Goal: Information Seeking & Learning: Learn about a topic

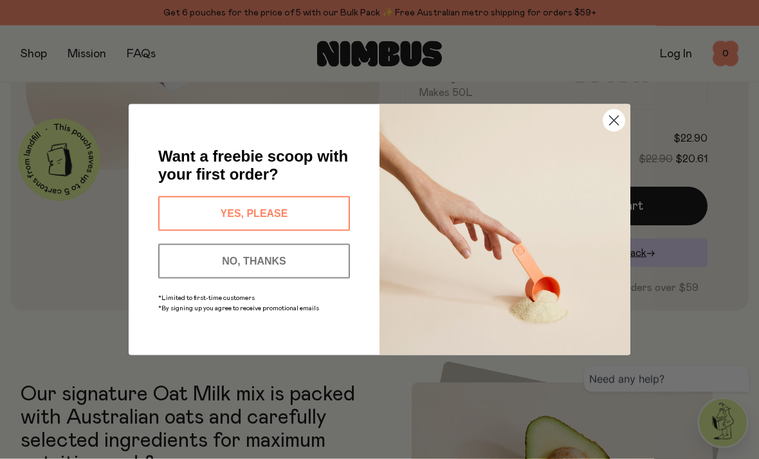
scroll to position [307, 0]
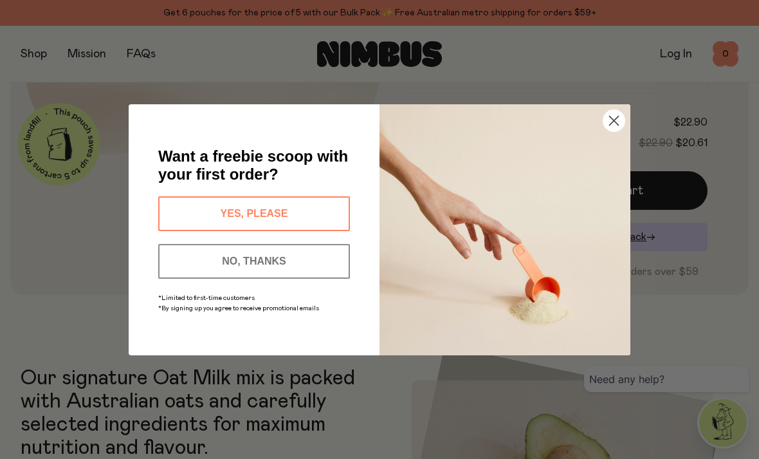
click at [313, 219] on button "YES, PLEASE" at bounding box center [254, 213] width 192 height 35
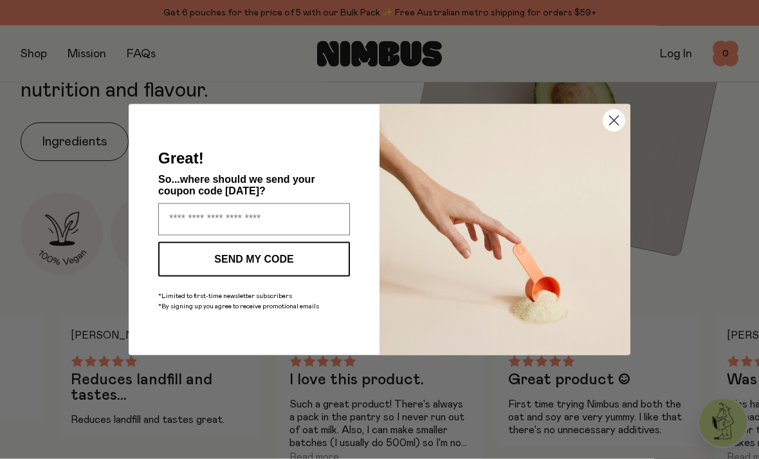
scroll to position [665, 0]
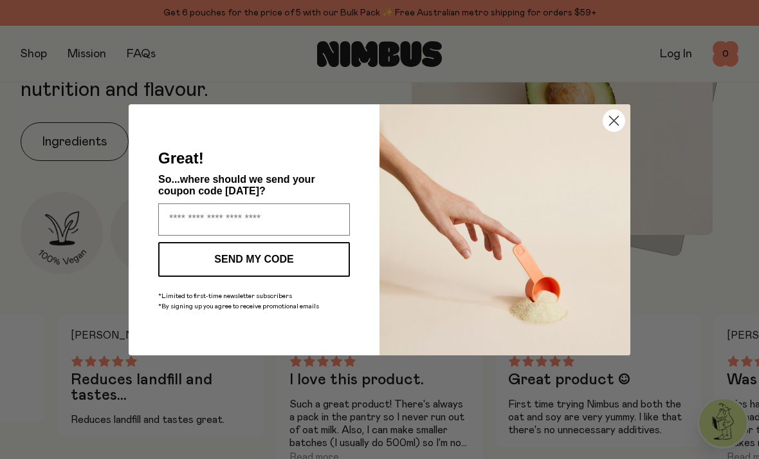
click at [328, 456] on div "Close dialog Great! So...where should we send your coupon code [DATE]? SEND MY …" at bounding box center [379, 229] width 759 height 459
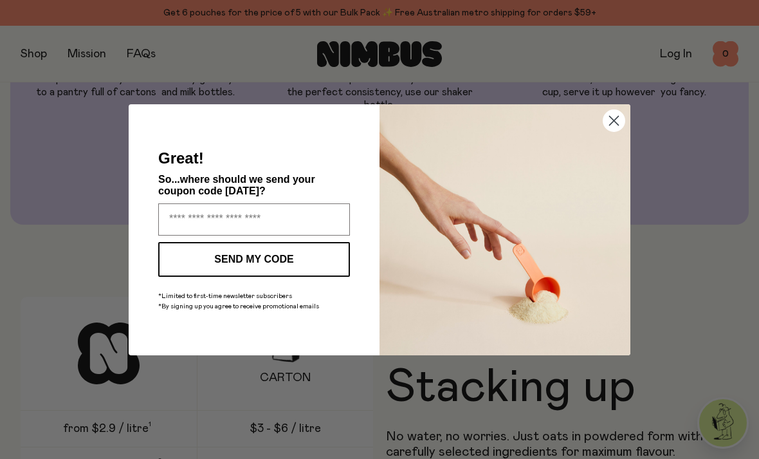
scroll to position [1544, 0]
click at [535, 429] on div "Close dialog Great! So...where should we send your coupon code [DATE]? SEND MY …" at bounding box center [379, 229] width 759 height 459
click at [509, 85] on div "Close dialog Great! So...where should we send your coupon code [DATE]? SEND MY …" at bounding box center [380, 229] width 502 height 302
click at [238, 223] on input "Enter your email address" at bounding box center [254, 219] width 192 height 32
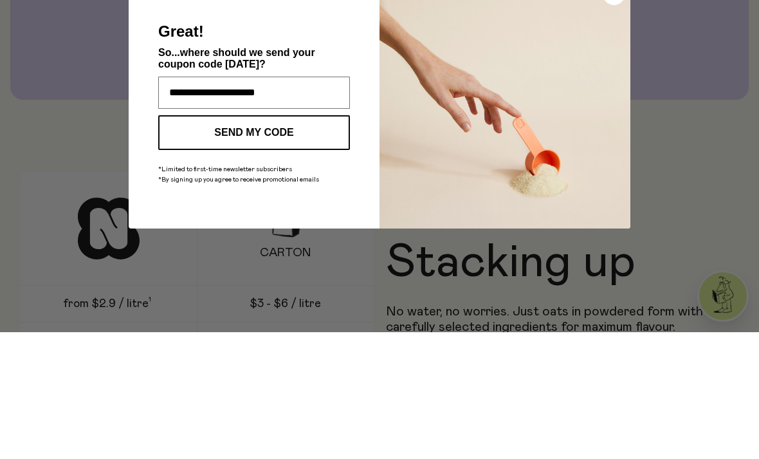
type input "**********"
click at [289, 242] on button "SEND MY CODE" at bounding box center [254, 259] width 192 height 35
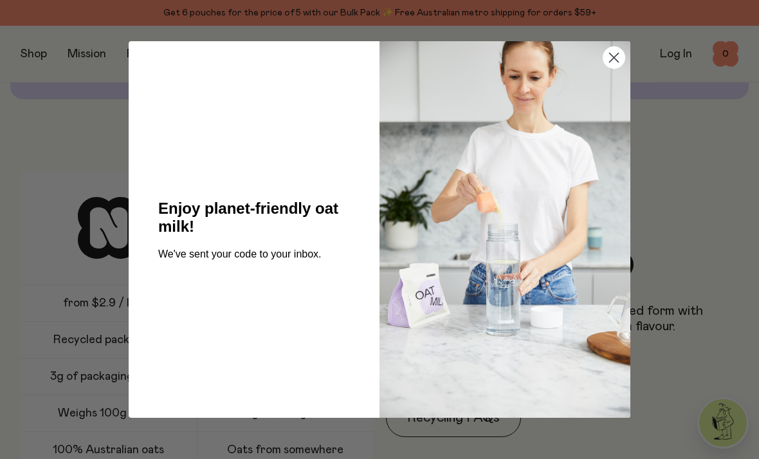
click at [618, 58] on circle "Close dialog" at bounding box center [613, 57] width 21 height 21
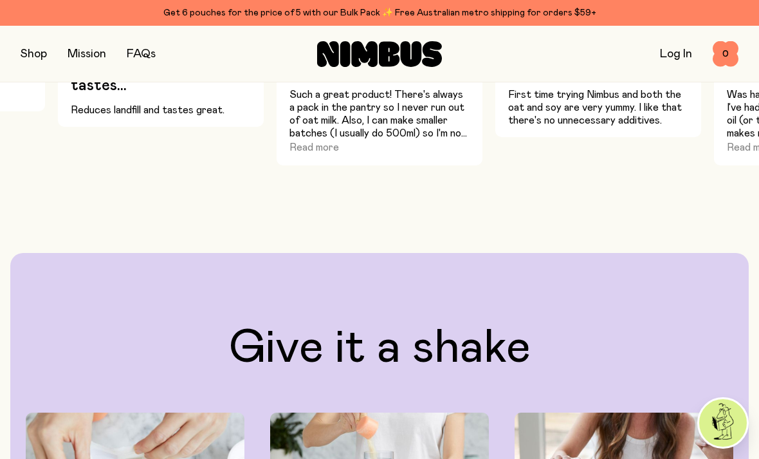
scroll to position [973, 0]
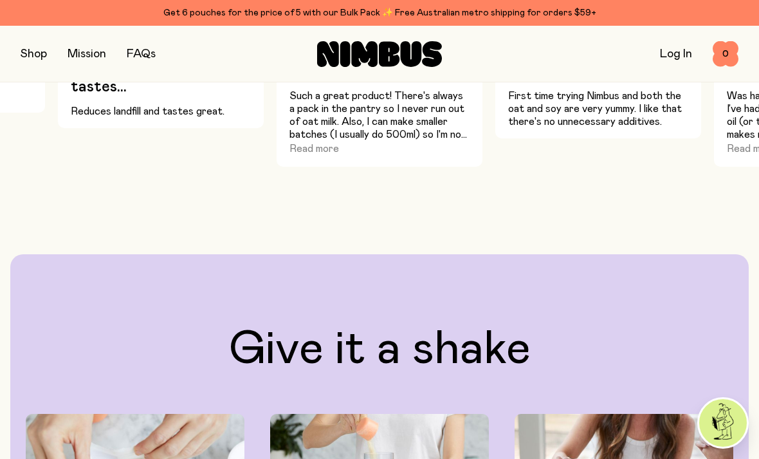
click at [149, 49] on link "FAQs" at bounding box center [141, 54] width 29 height 12
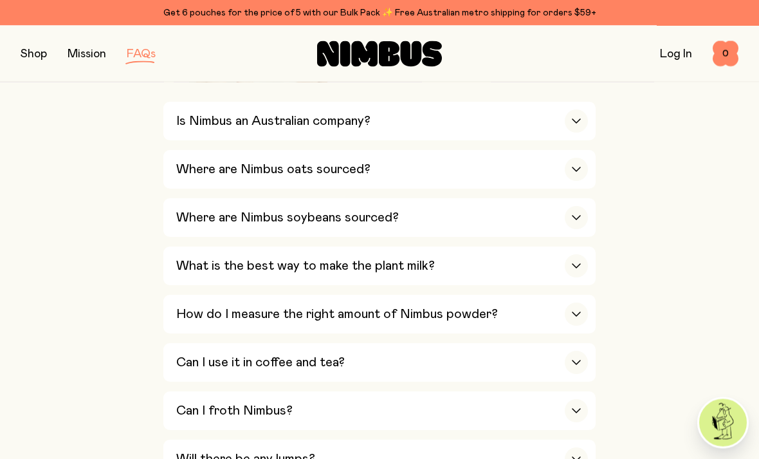
scroll to position [482, 0]
click at [566, 302] on div "button" at bounding box center [576, 313] width 23 height 23
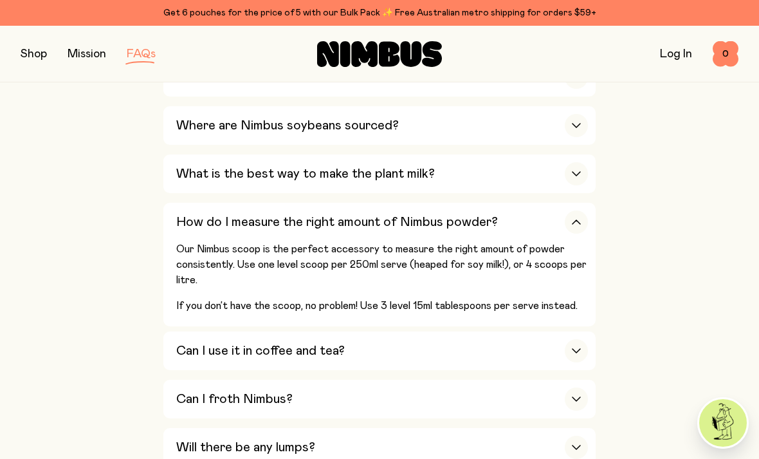
scroll to position [581, 0]
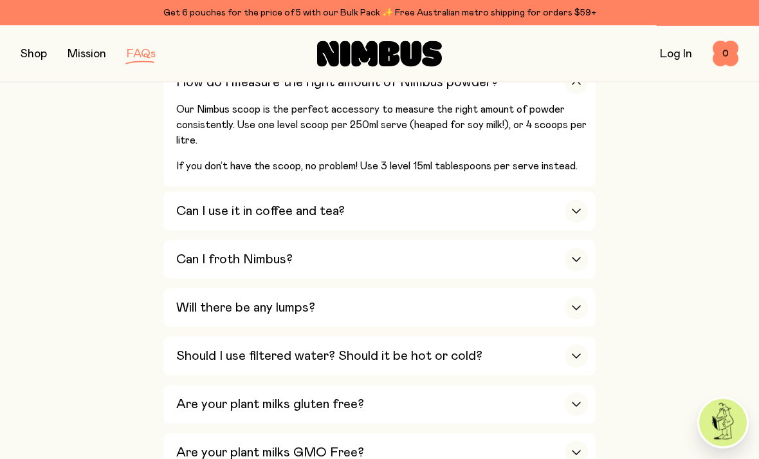
click at [578, 354] on icon "button" at bounding box center [576, 356] width 10 height 5
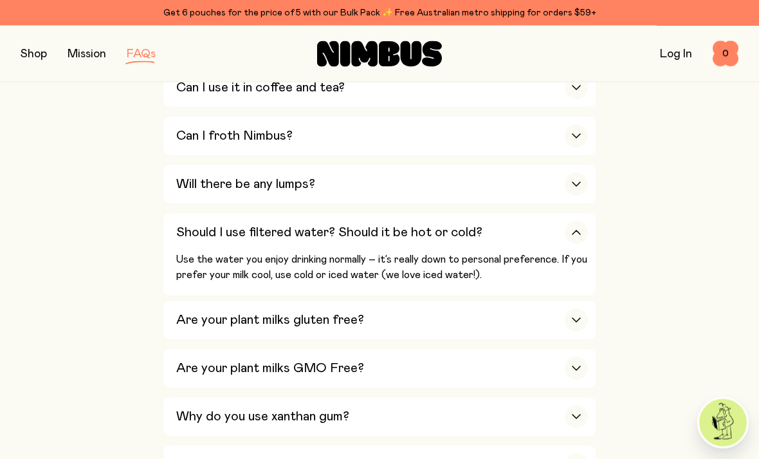
click at [582, 309] on div "button" at bounding box center [576, 320] width 23 height 23
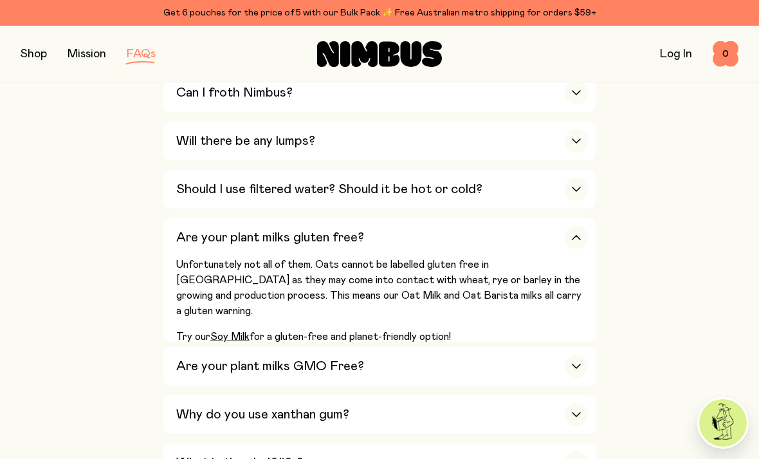
scroll to position [801, 0]
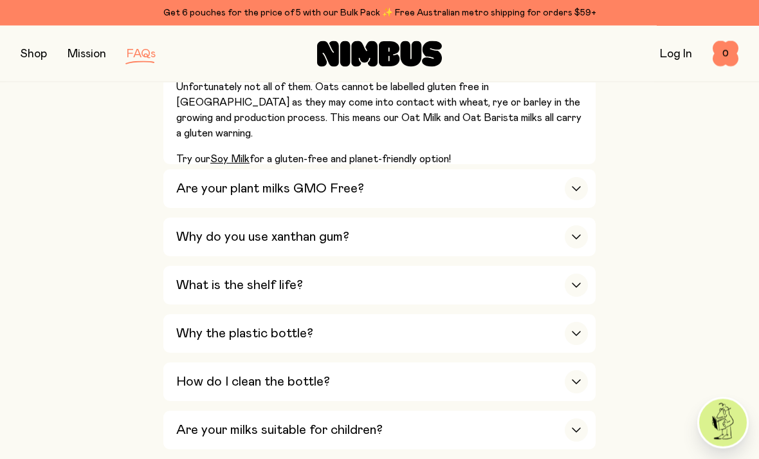
click at [580, 283] on icon "button" at bounding box center [576, 285] width 10 height 5
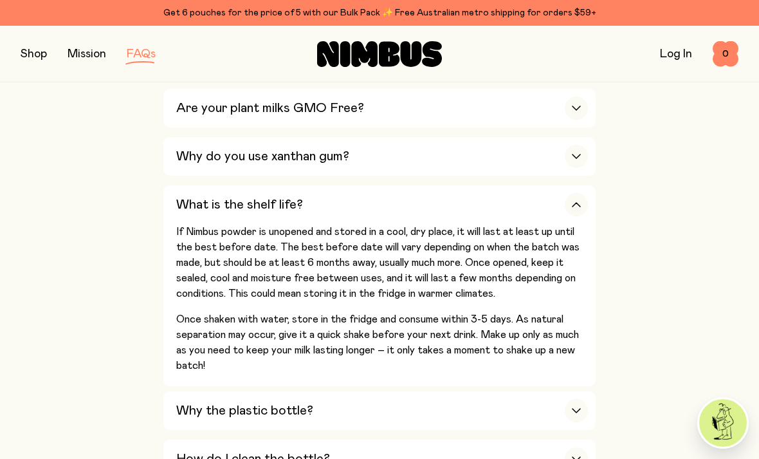
click at [574, 408] on icon "button" at bounding box center [576, 410] width 10 height 5
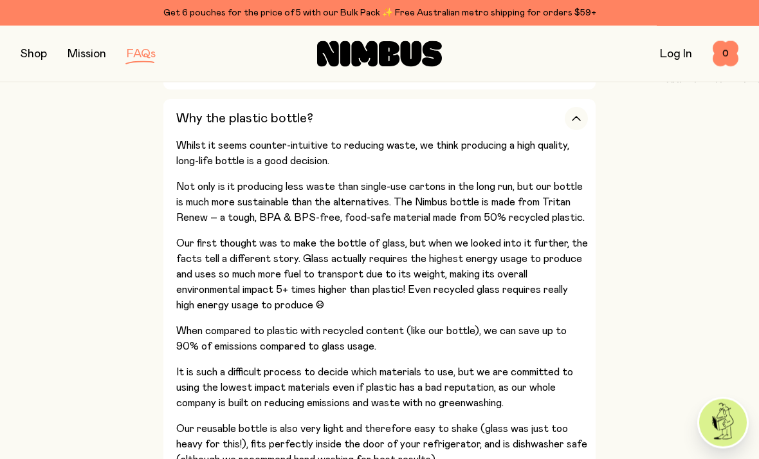
scroll to position [1132, 0]
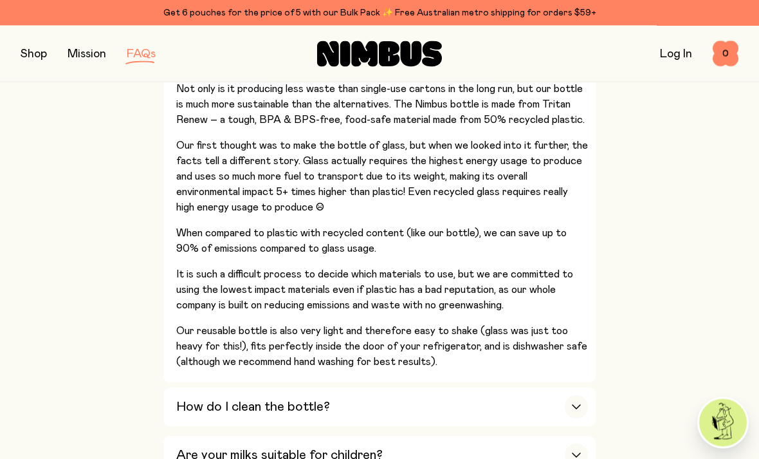
click at [578, 405] on icon "button" at bounding box center [576, 407] width 10 height 5
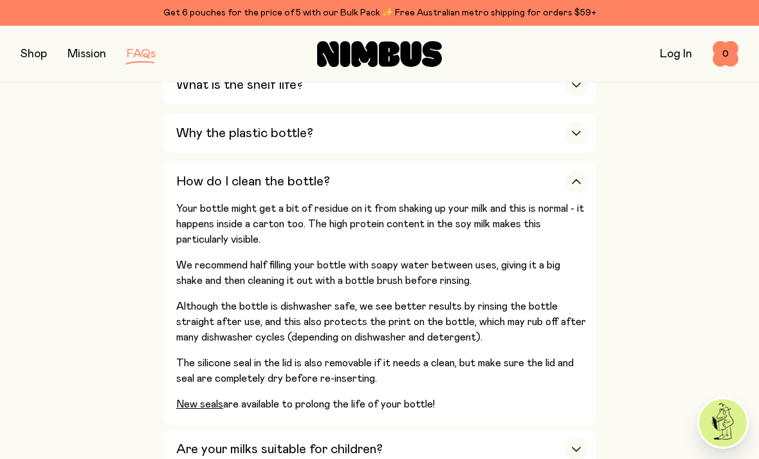
scroll to position [1092, 0]
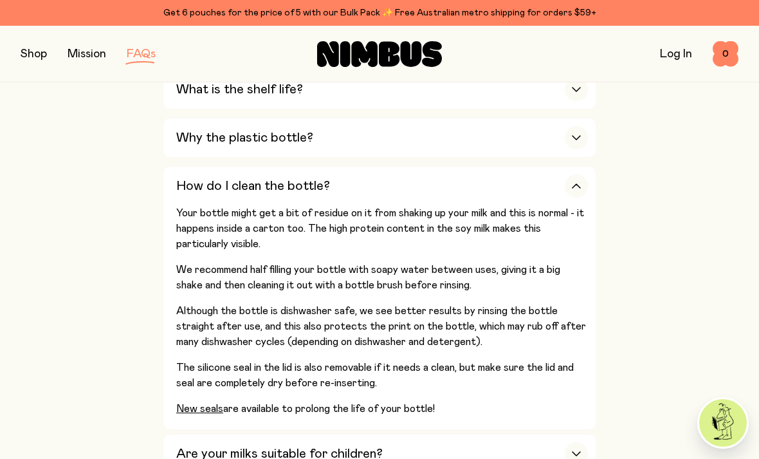
click at [583, 442] on div "button" at bounding box center [576, 453] width 23 height 23
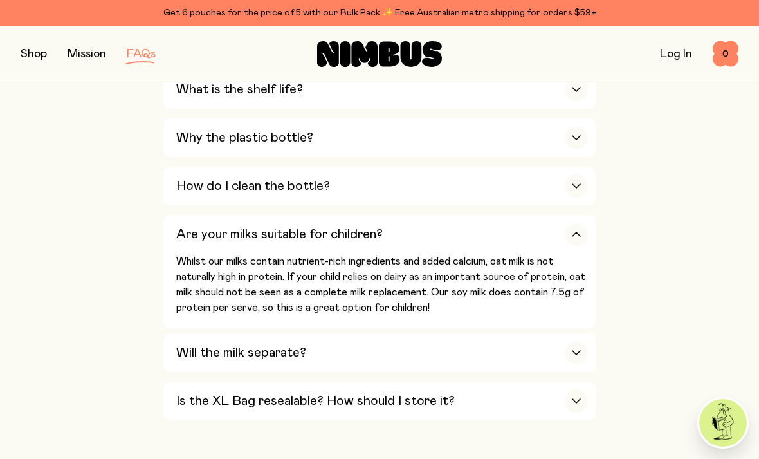
click at [568, 389] on div "button" at bounding box center [576, 400] width 23 height 23
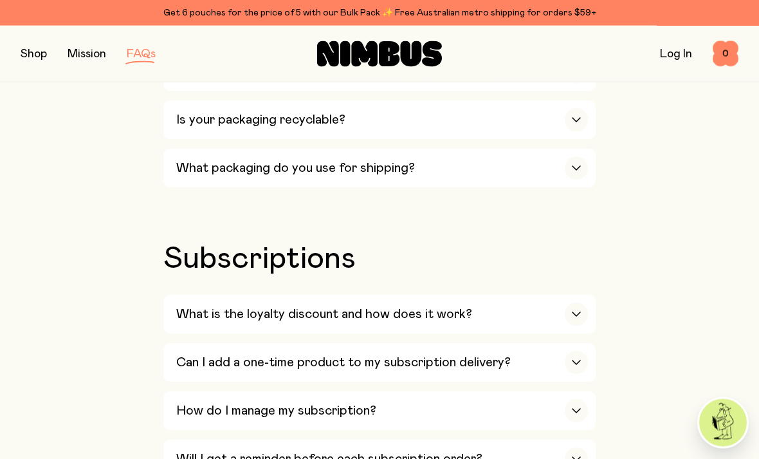
click at [569, 303] on div "button" at bounding box center [576, 314] width 23 height 23
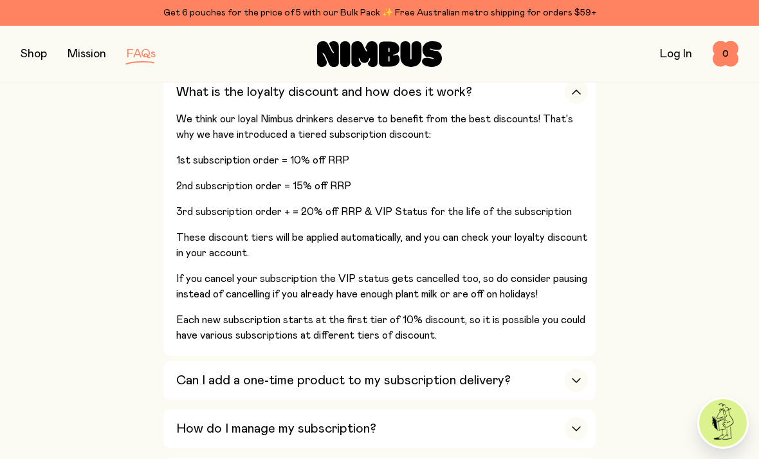
scroll to position [1854, 0]
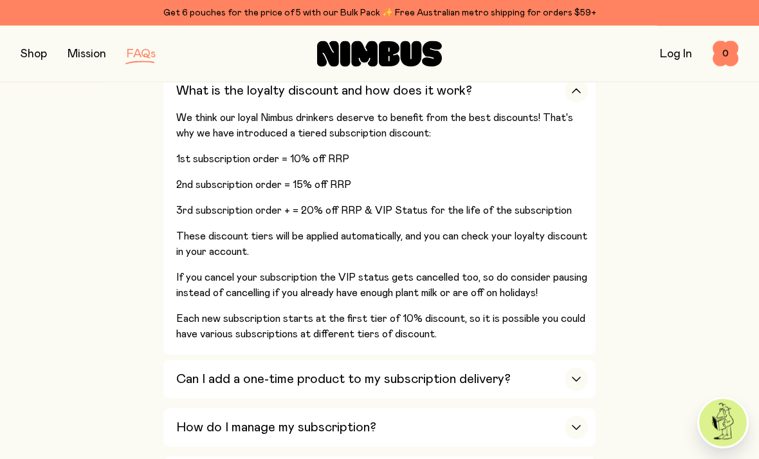
click at [578, 425] on icon "button" at bounding box center [576, 427] width 10 height 5
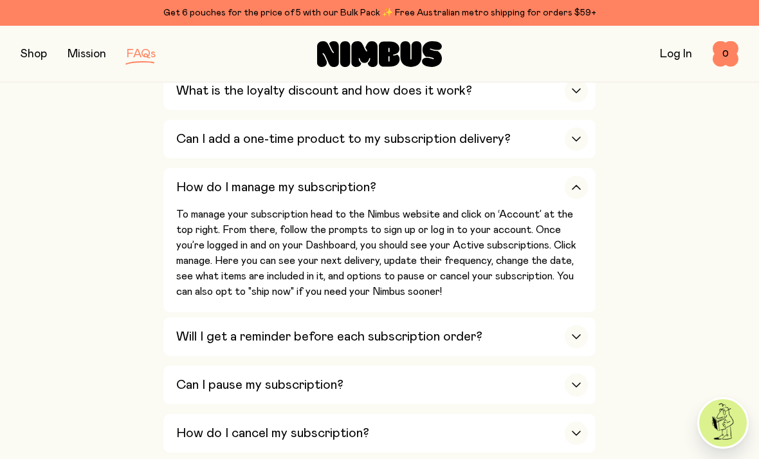
click at [571, 325] on div "button" at bounding box center [576, 336] width 23 height 23
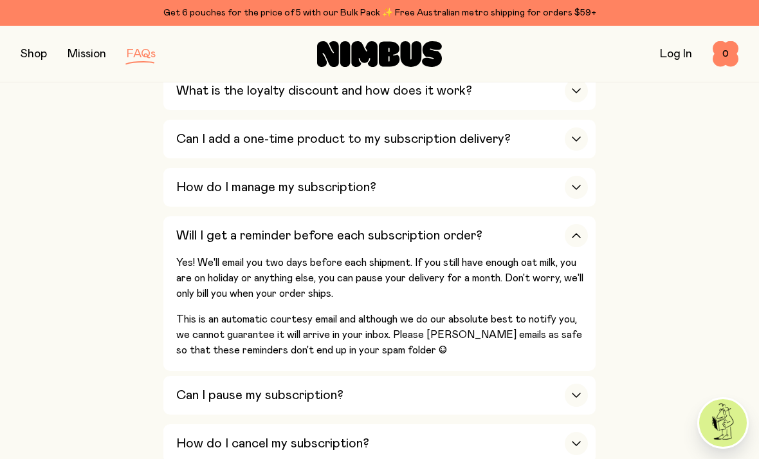
click at [573, 383] on div "button" at bounding box center [576, 394] width 23 height 23
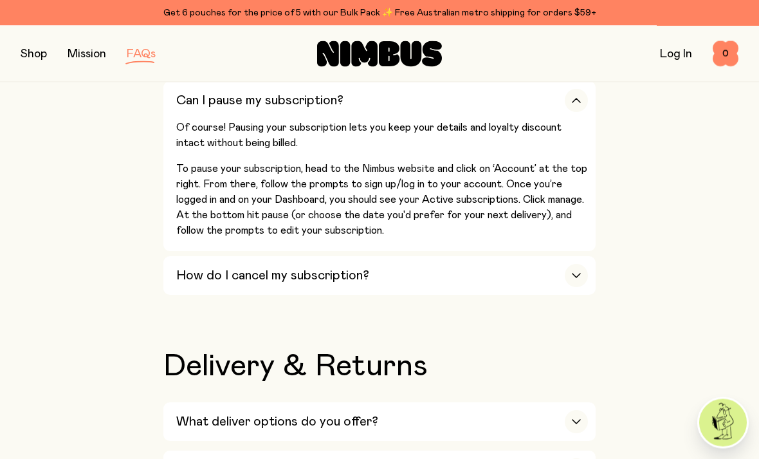
scroll to position [2038, 0]
click at [575, 410] on div "button" at bounding box center [576, 421] width 23 height 23
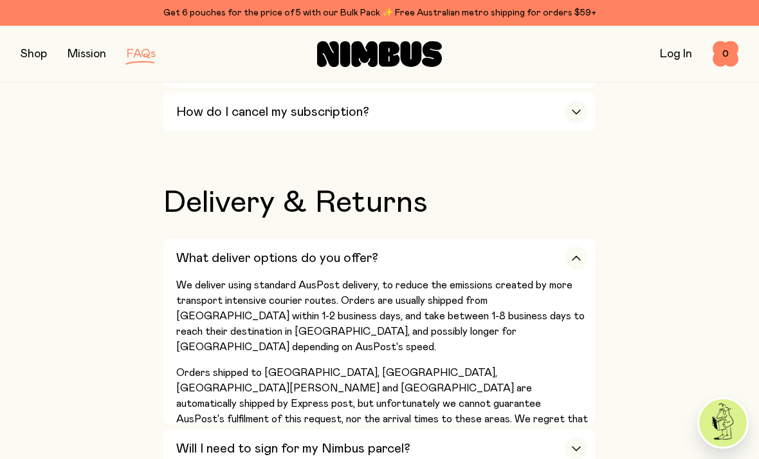
scroll to position [2202, 0]
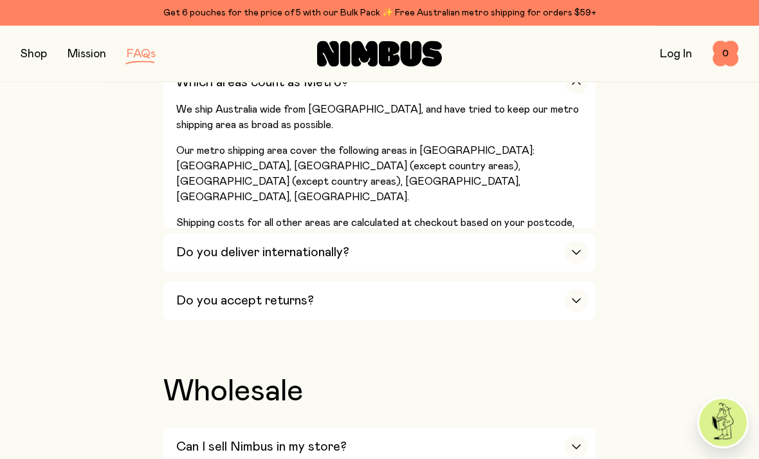
scroll to position [2523, 0]
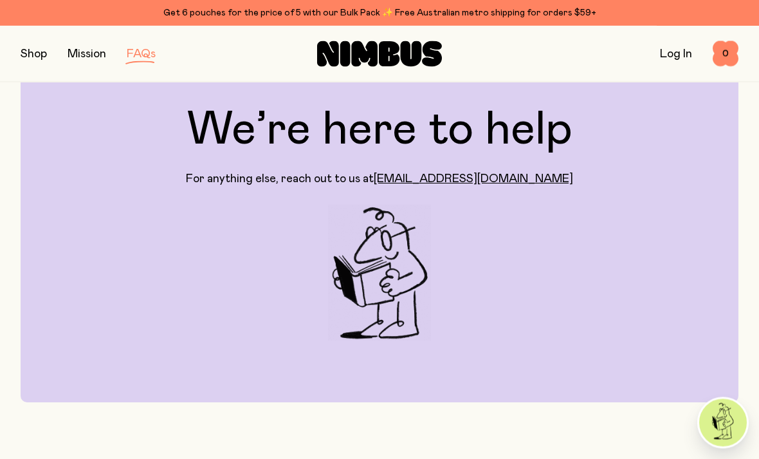
scroll to position [0, 0]
